Goal: Navigation & Orientation: Find specific page/section

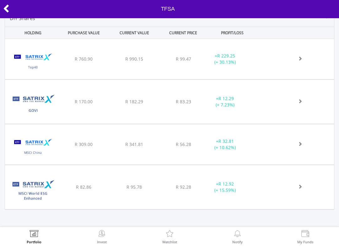
scroll to position [286, 0]
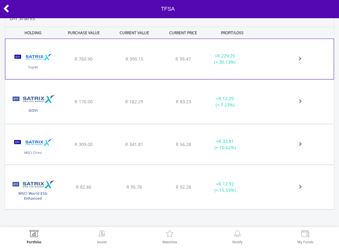
drag, startPoint x: 0, startPoint y: 0, endPoint x: 159, endPoint y: 63, distance: 171.4
click at [0, 0] on html "Portfolio Invest Watchlist Notify My Funds TFSA R1 798.77 CURRENT VALUE" at bounding box center [169, 124] width 339 height 248
click at [159, 63] on div "﻿ Satrix 40 ETF R 760.90 R 990.15 R 99.47 + R 229.25 (+ 30.13%)" at bounding box center [169, 59] width 328 height 40
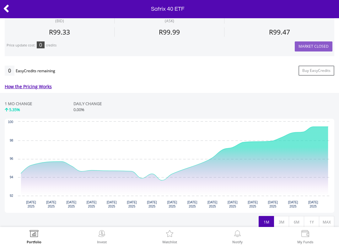
scroll to position [224, 0]
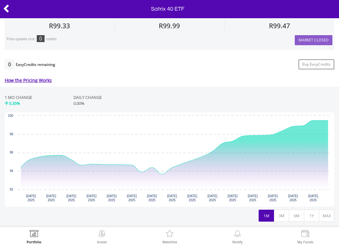
click at [0, 0] on html "Portfolio Invest Watchlist Notify My Funds Satrix 40 ETF ﻿ Satrix 40 ETF 504 R2…" at bounding box center [169, 124] width 339 height 248
click at [307, 216] on button "1Y" at bounding box center [311, 216] width 15 height 12
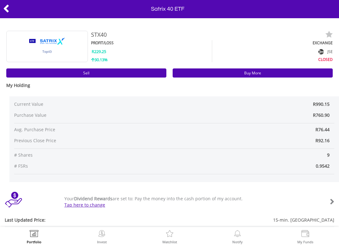
scroll to position [0, 0]
drag, startPoint x: 307, startPoint y: 216, endPoint x: 6, endPoint y: 7, distance: 365.7
click at [0, 0] on html "Portfolio Invest Watchlist Notify My Funds Satrix 40 ETF ﻿ Satrix 40 ETF 504 R2…" at bounding box center [169, 124] width 339 height 248
click at [6, 7] on icon at bounding box center [6, 9] width 6 height 12
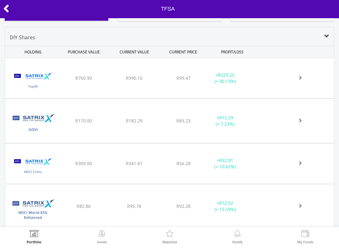
scroll to position [255, 0]
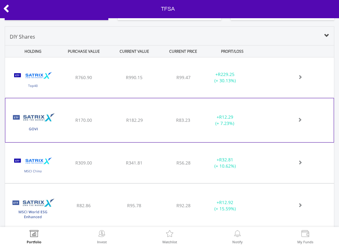
drag, startPoint x: 0, startPoint y: 0, endPoint x: 150, endPoint y: 130, distance: 198.4
click at [0, 0] on html "Portfolio Invest Watchlist Notify My Funds TFSA R1 798.77 CURRENT VALUE" at bounding box center [169, 124] width 339 height 248
click at [150, 123] on div "R182.29" at bounding box center [134, 120] width 49 height 6
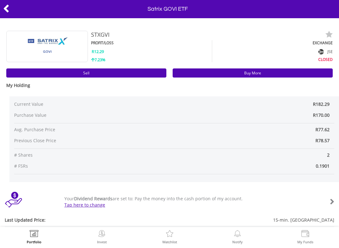
drag, startPoint x: 0, startPoint y: 0, endPoint x: 7, endPoint y: 10, distance: 12.4
click at [0, 0] on html "Portfolio Invest Watchlist Notify My Funds Satrix GOVI ETF ﻿ Satrix GOVI ETF 60…" at bounding box center [169, 124] width 339 height 248
click at [7, 10] on icon at bounding box center [6, 9] width 6 height 12
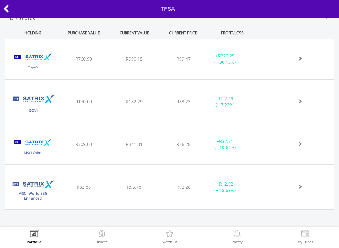
scroll to position [286, 0]
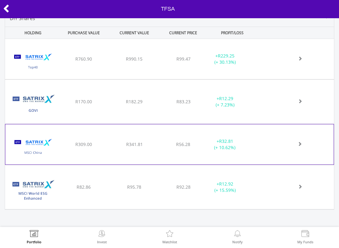
drag, startPoint x: 0, startPoint y: 0, endPoint x: 56, endPoint y: 141, distance: 152.1
click at [0, 0] on html "Portfolio Invest Watchlist Notify My Funds TFSA R1 798.77 CURRENT VALUE" at bounding box center [169, 124] width 339 height 248
click at [56, 141] on img at bounding box center [32, 147] width 49 height 31
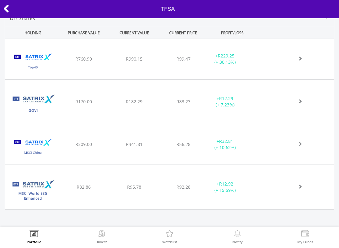
scroll to position [286, 0]
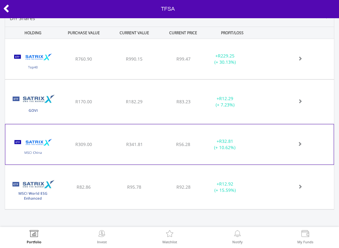
drag, startPoint x: 0, startPoint y: 0, endPoint x: 49, endPoint y: 143, distance: 151.3
click at [0, 0] on html "Portfolio Invest Watchlist Notify My Funds TFSA R1 798.77 CURRENT VALUE" at bounding box center [169, 124] width 339 height 248
click at [49, 143] on img at bounding box center [32, 147] width 49 height 31
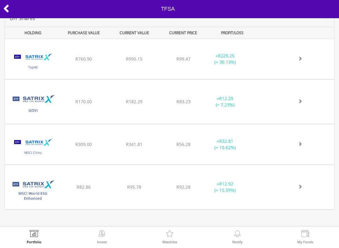
scroll to position [286, 0]
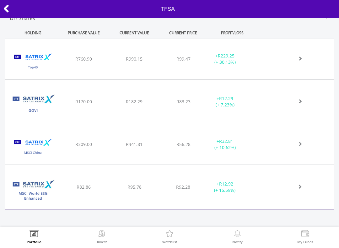
drag, startPoint x: 0, startPoint y: 0, endPoint x: 56, endPoint y: 180, distance: 188.3
click at [0, 0] on html "Portfolio Invest Watchlist Notify My Funds TFSA R1 798.77 CURRENT VALUE" at bounding box center [169, 124] width 339 height 248
click at [56, 180] on img at bounding box center [32, 190] width 49 height 35
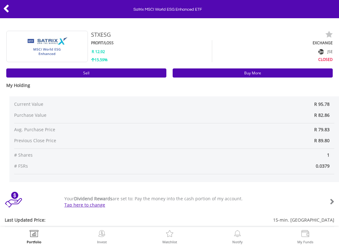
drag, startPoint x: 0, startPoint y: 0, endPoint x: 6, endPoint y: 10, distance: 11.6
click at [0, 0] on html "Portfolio Invest Watchlist Notify My Funds Satrix MSCI World ESG Enhanced ETF ﻿…" at bounding box center [169, 124] width 339 height 248
click at [6, 10] on icon at bounding box center [6, 9] width 6 height 12
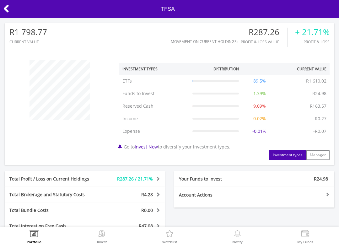
scroll to position [60, 110]
drag, startPoint x: 0, startPoint y: 0, endPoint x: 6, endPoint y: 10, distance: 11.2
click at [0, 0] on html "Portfolio Invest Watchlist Notify My Funds TFSA R1 798.77 CURRENT VALUE" at bounding box center [169, 124] width 339 height 248
click at [6, 10] on icon at bounding box center [6, 9] width 6 height 12
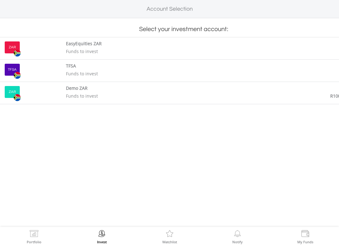
drag, startPoint x: 0, startPoint y: 0, endPoint x: 95, endPoint y: 72, distance: 118.9
click at [0, 0] on html "Portfolio Invest Watchlist Notify My Funds Account Selection Select your invest…" at bounding box center [169, 124] width 339 height 248
click at [95, 72] on span "Funds to invest" at bounding box center [82, 74] width 32 height 6
drag, startPoint x: 95, startPoint y: 72, endPoint x: 7, endPoint y: 9, distance: 107.5
click at [0, 0] on html "Portfolio Invest Watchlist Notify My Funds Account Selection Select your invest…" at bounding box center [169, 124] width 339 height 248
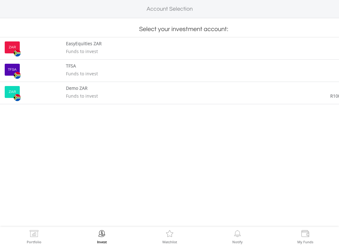
click at [7, 9] on div "Account Selection" at bounding box center [169, 9] width 339 height 8
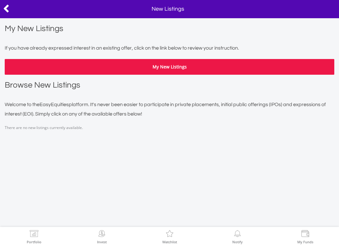
drag, startPoint x: 0, startPoint y: 0, endPoint x: 110, endPoint y: 68, distance: 129.5
click at [0, 0] on html "Portfolio Invest Watchlist Notify My Funds New Listings My New Listings If you …" at bounding box center [169, 124] width 339 height 248
click at [110, 68] on button "My New Listings" at bounding box center [169, 67] width 329 height 16
drag, startPoint x: 110, startPoint y: 68, endPoint x: 7, endPoint y: 9, distance: 118.5
click at [0, 0] on html "Portfolio Invest Watchlist Notify My Funds New Listings My New Listings If you …" at bounding box center [169, 124] width 339 height 248
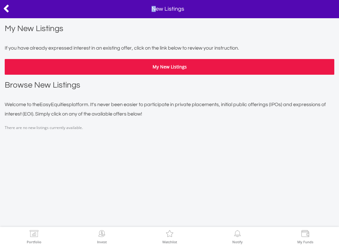
click at [7, 9] on icon at bounding box center [6, 9] width 6 height 12
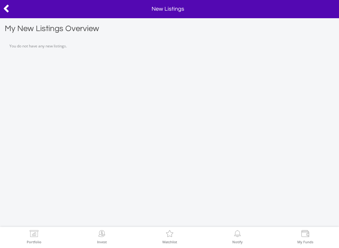
drag, startPoint x: 0, startPoint y: 0, endPoint x: 7, endPoint y: 9, distance: 11.9
click at [0, 0] on html "Portfolio Invest Watchlist Notify My Funds New Listings My New Listings Overvie…" at bounding box center [169, 124] width 339 height 248
click at [7, 9] on icon at bounding box center [6, 9] width 6 height 12
